Goal: Navigation & Orientation: Find specific page/section

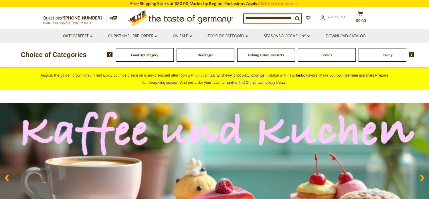
click at [142, 57] on div "Food By Category" at bounding box center [145, 54] width 58 height 13
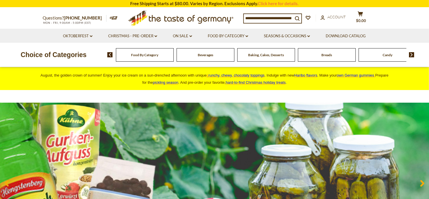
click at [413, 53] on img at bounding box center [411, 54] width 5 height 5
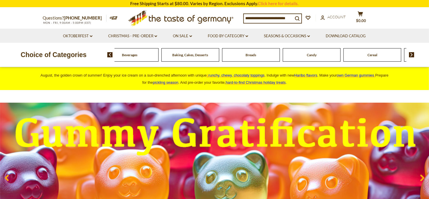
click at [413, 53] on img at bounding box center [411, 54] width 5 height 5
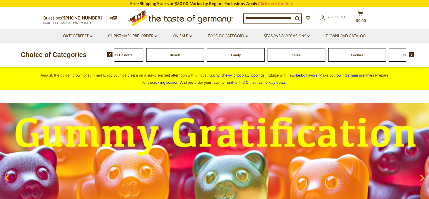
click at [412, 53] on img at bounding box center [411, 54] width 5 height 5
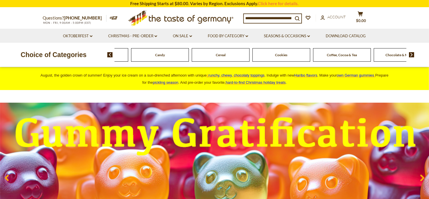
click at [412, 54] on img at bounding box center [411, 54] width 5 height 5
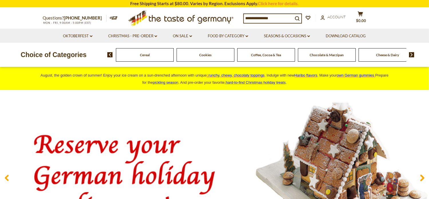
click at [412, 54] on img at bounding box center [411, 54] width 5 height 5
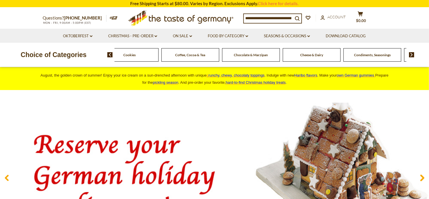
click at [310, 55] on span "Cheese & Dairy" at bounding box center [311, 55] width 23 height 4
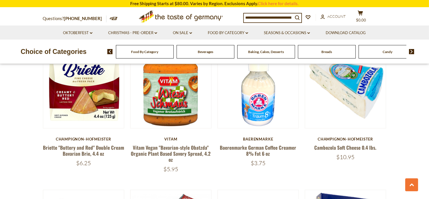
scroll to position [315, 0]
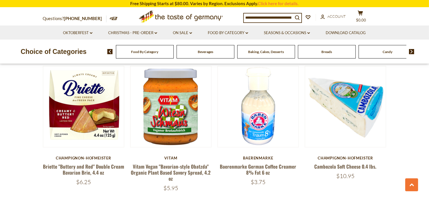
click at [411, 51] on img at bounding box center [411, 51] width 5 height 5
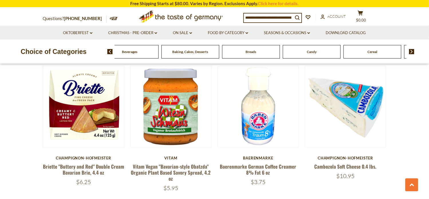
click at [411, 51] on img at bounding box center [411, 51] width 5 height 5
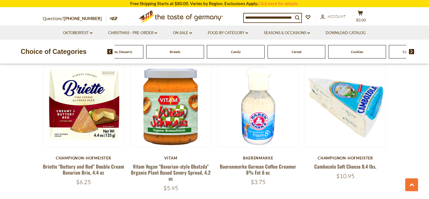
click at [411, 51] on img at bounding box center [411, 51] width 5 height 5
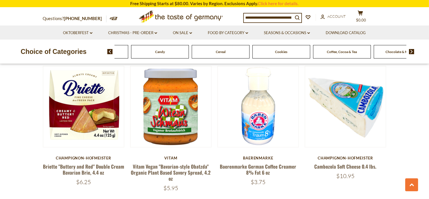
click at [411, 51] on img at bounding box center [411, 51] width 5 height 5
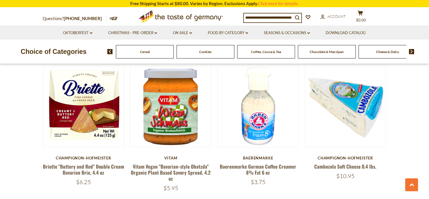
click at [411, 51] on img at bounding box center [411, 51] width 5 height 5
click at [410, 51] on img at bounding box center [411, 51] width 5 height 5
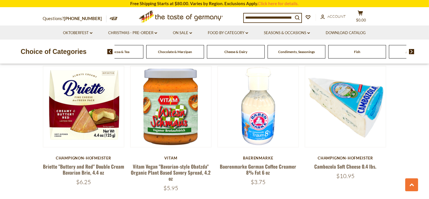
click at [412, 49] on img at bounding box center [411, 51] width 5 height 5
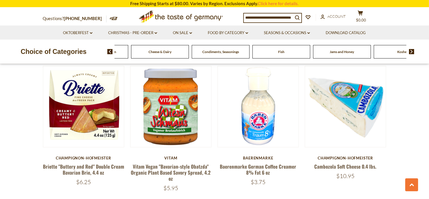
drag, startPoint x: 226, startPoint y: 49, endPoint x: 220, endPoint y: 53, distance: 6.8
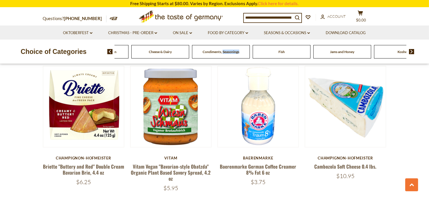
click at [220, 53] on span "Condiments, Seasonings" at bounding box center [221, 52] width 37 height 4
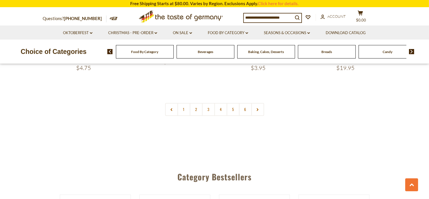
scroll to position [1404, 0]
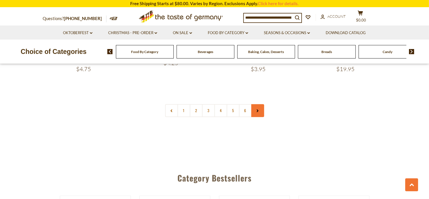
click at [257, 104] on link at bounding box center [257, 110] width 13 height 13
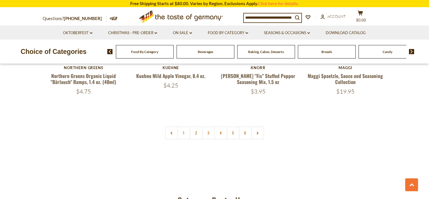
scroll to position [1404, 0]
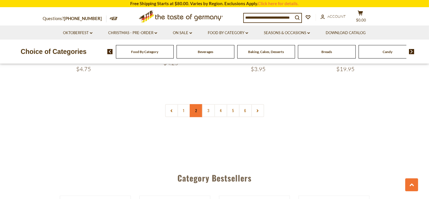
click at [198, 104] on link "2" at bounding box center [196, 110] width 13 height 13
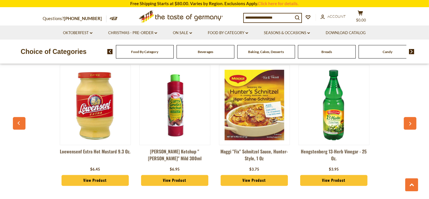
scroll to position [1672, 0]
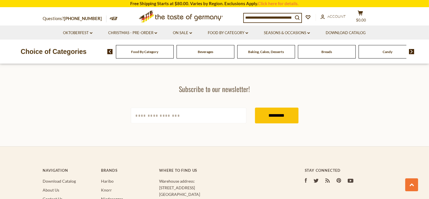
click at [411, 51] on img at bounding box center [411, 51] width 5 height 5
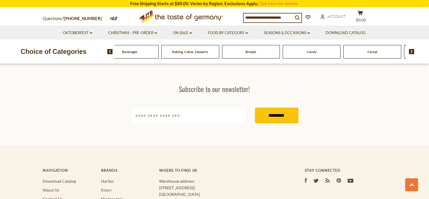
click at [412, 48] on div "Food By Category Beverages Baking, Cakes, Desserts Breads Candy Cereal Cookies …" at bounding box center [268, 52] width 322 height 14
click at [412, 50] on img at bounding box center [411, 51] width 5 height 5
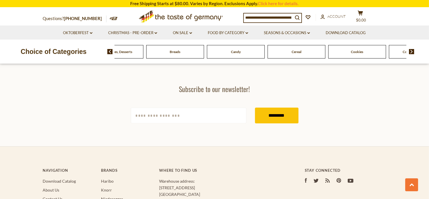
click at [412, 51] on img at bounding box center [411, 51] width 5 height 5
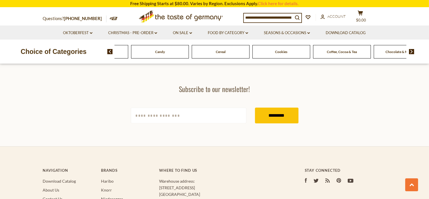
click at [412, 51] on img at bounding box center [411, 51] width 5 height 5
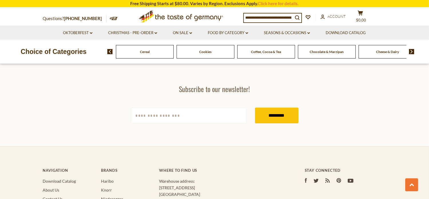
click at [412, 51] on img at bounding box center [411, 51] width 5 height 5
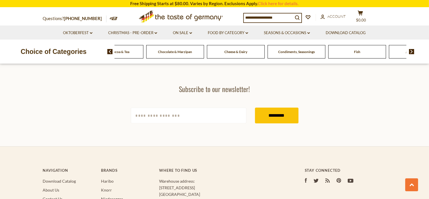
click at [356, 51] on span "Fish" at bounding box center [357, 52] width 6 height 4
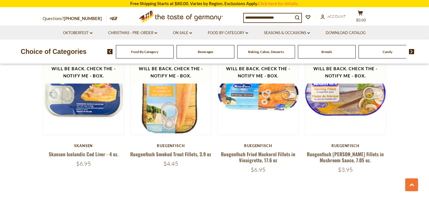
scroll to position [1375, 0]
